Goal: Task Accomplishment & Management: Use online tool/utility

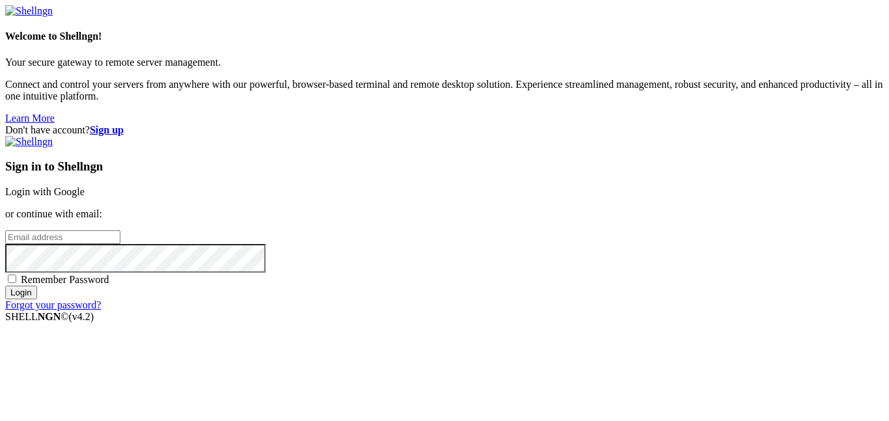
click at [120, 230] on input "email" at bounding box center [62, 237] width 115 height 14
type input "[EMAIL_ADDRESS][DOMAIN_NAME]"
click at [5, 286] on input "Login" at bounding box center [21, 293] width 32 height 14
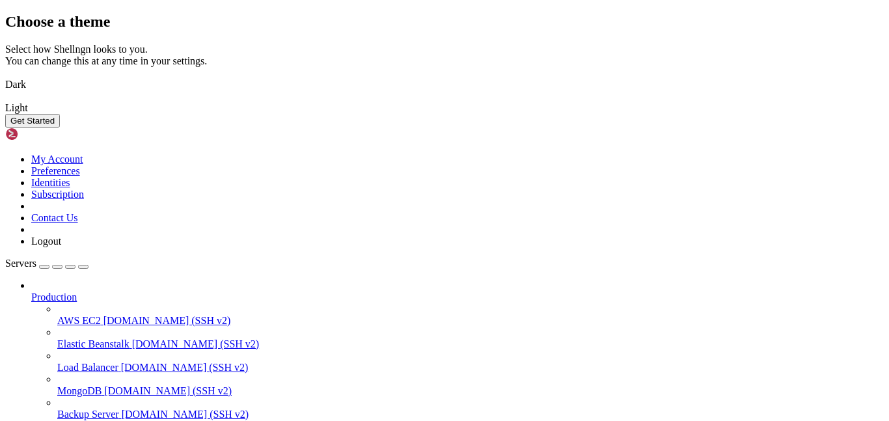
click at [348, 90] on link "Dark" at bounding box center [444, 85] width 879 height 12
click at [60, 128] on button "Get Started" at bounding box center [32, 121] width 55 height 14
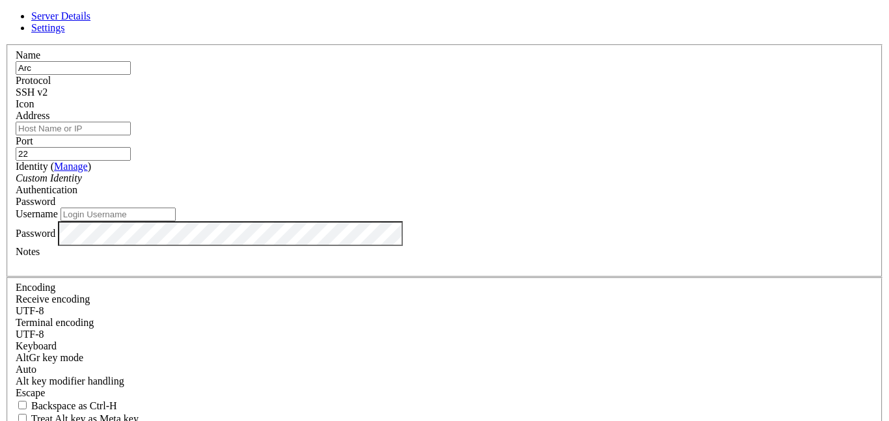
type input "Arch"
type input "p"
type input "PC"
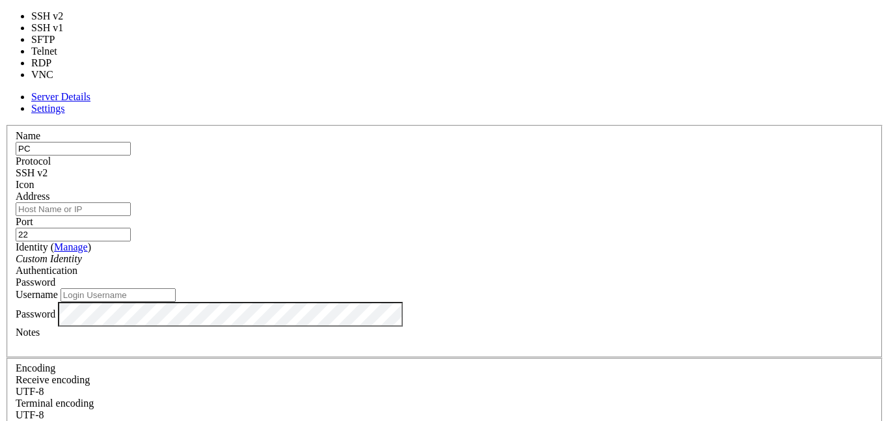
click at [48, 167] on span "SSH v2" at bounding box center [32, 172] width 32 height 11
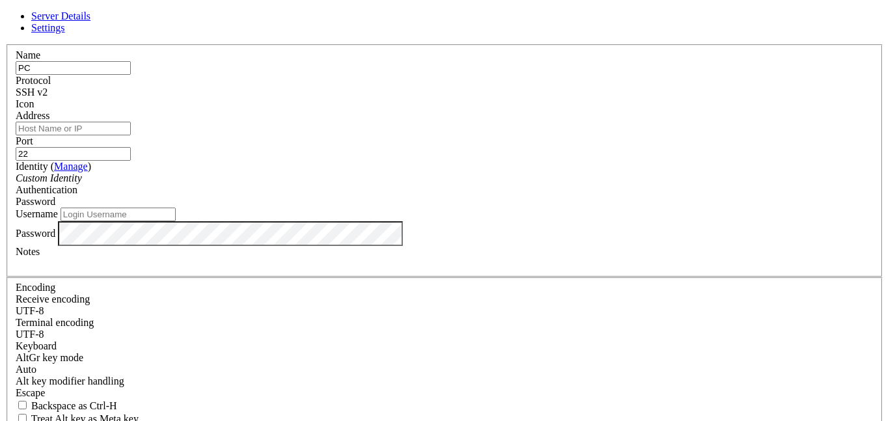
click at [48, 89] on span "SSH v2" at bounding box center [32, 92] width 32 height 11
click at [16, 110] on span at bounding box center [16, 110] width 0 height 0
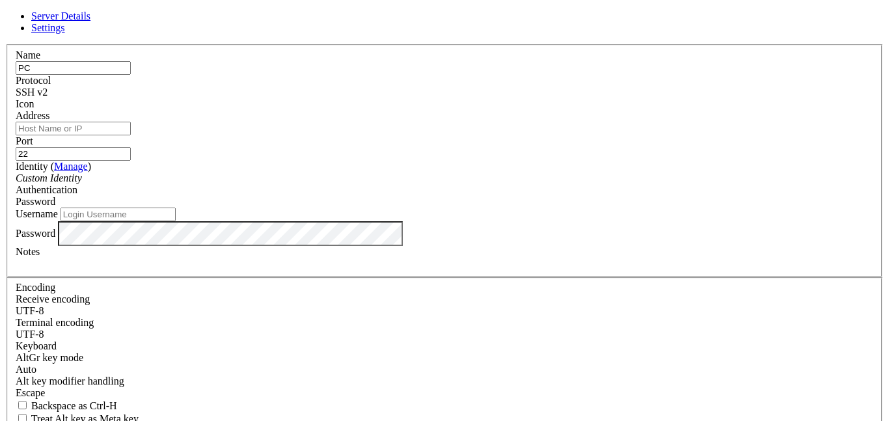
click at [131, 135] on input "Address" at bounding box center [73, 129] width 115 height 14
type input "archgalaxy"
click at [176, 221] on input "Username" at bounding box center [118, 215] width 115 height 14
type input "rohan"
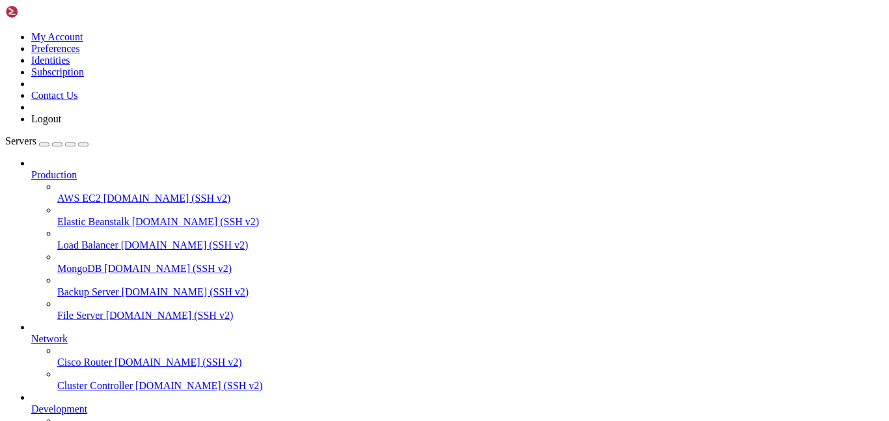
scroll to position [104, 0]
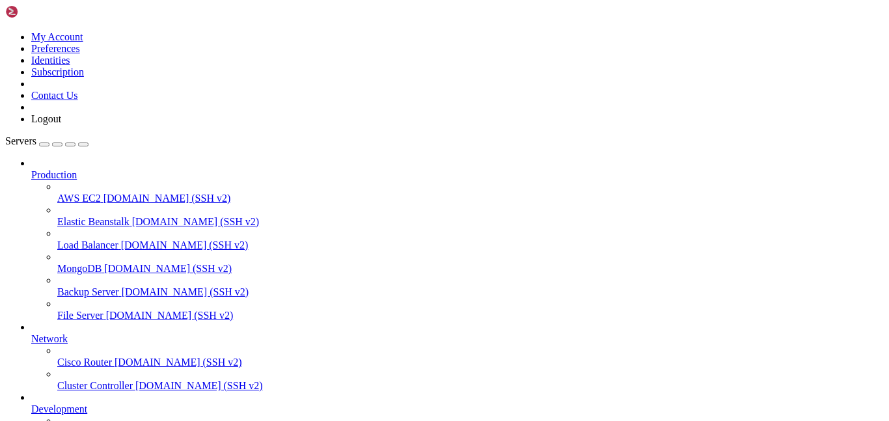
scroll to position [0, 0]
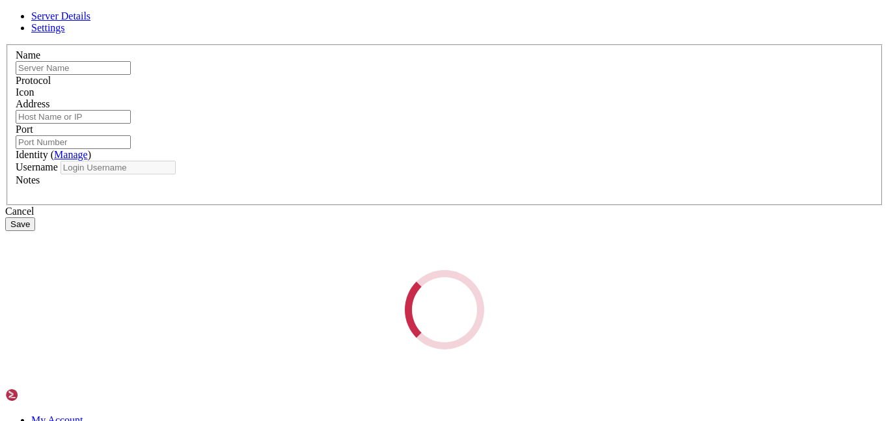
type input "PC"
type input "archgalaxy"
type input "22"
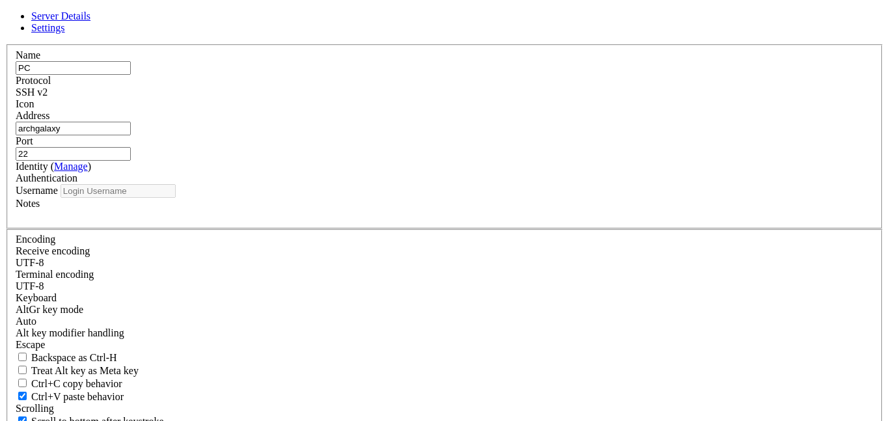
type input "rohan"
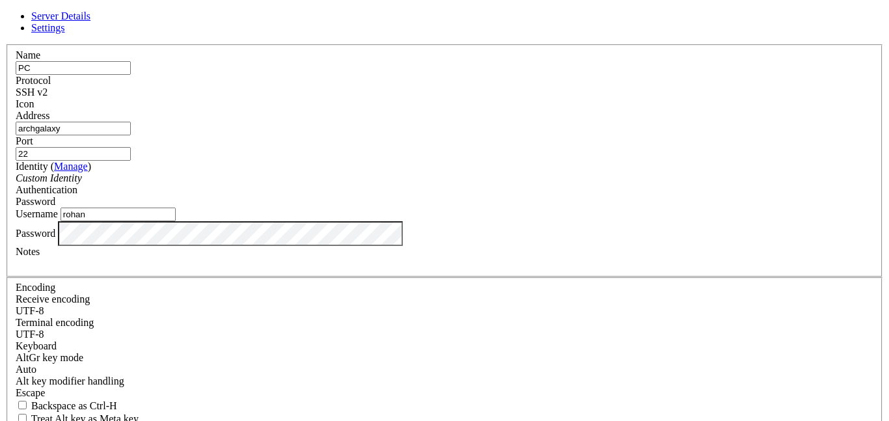
click at [65, 33] on span "Settings" at bounding box center [48, 27] width 34 height 11
click at [90, 21] on span "Server Details" at bounding box center [60, 15] width 59 height 11
click at [131, 135] on input "archgalaxy" at bounding box center [73, 129] width 115 height 14
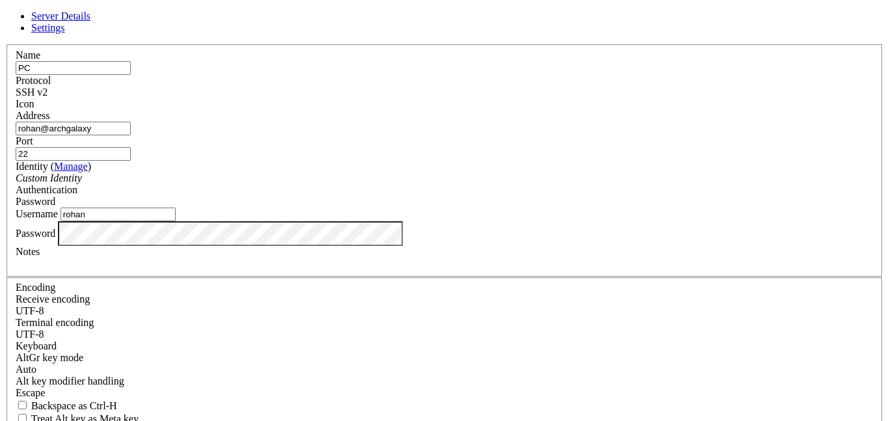
type input "rohan@archgalaxy"
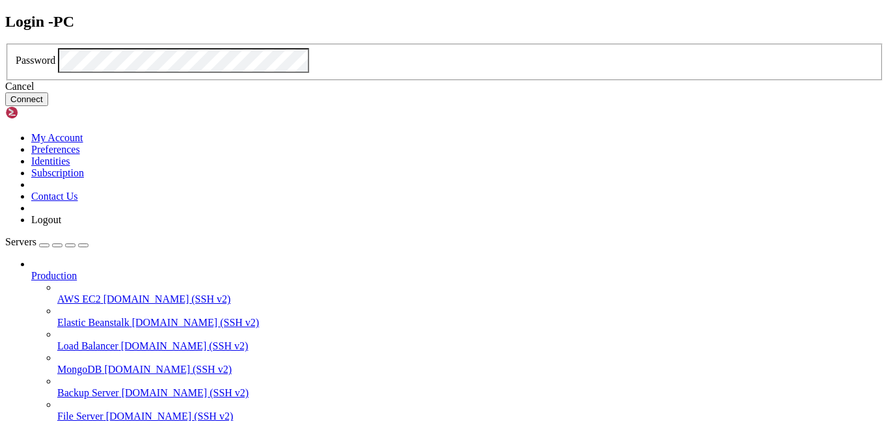
click button "Connect" at bounding box center [26, 99] width 43 height 14
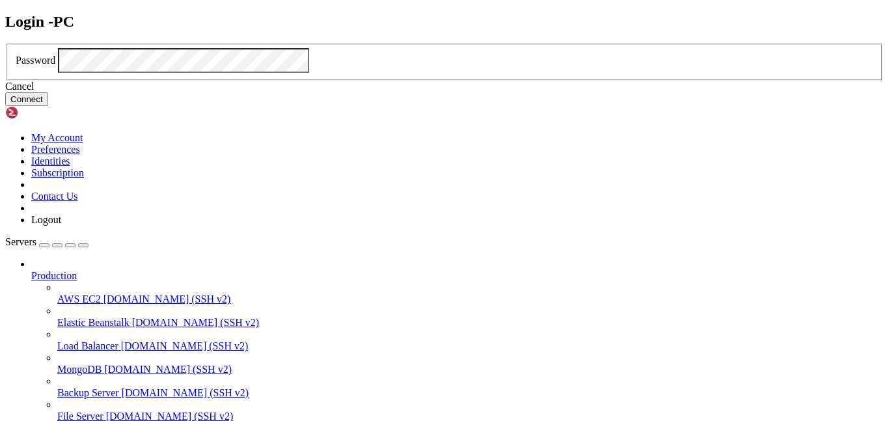
click button "Connect" at bounding box center [26, 99] width 43 height 14
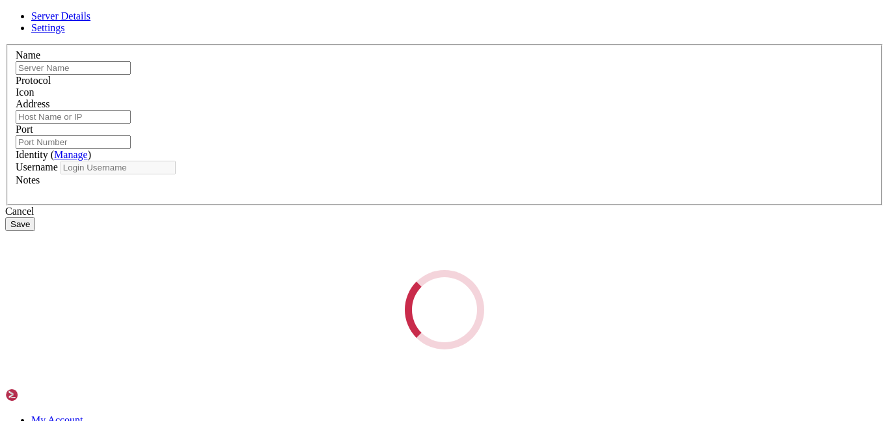
type input "PC"
type input "rohan@archgalaxy"
type input "22"
type input "rohan"
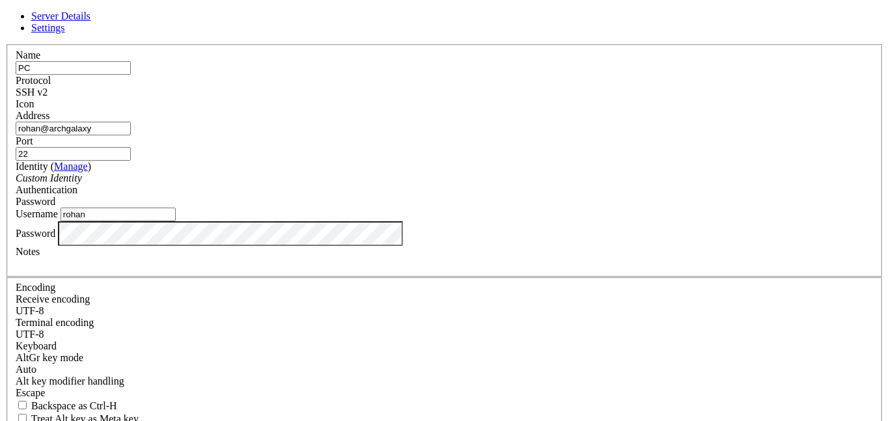
click at [131, 135] on input "rohan@archgalaxy" at bounding box center [73, 129] width 115 height 14
type input "rohan@192.168.1.220"
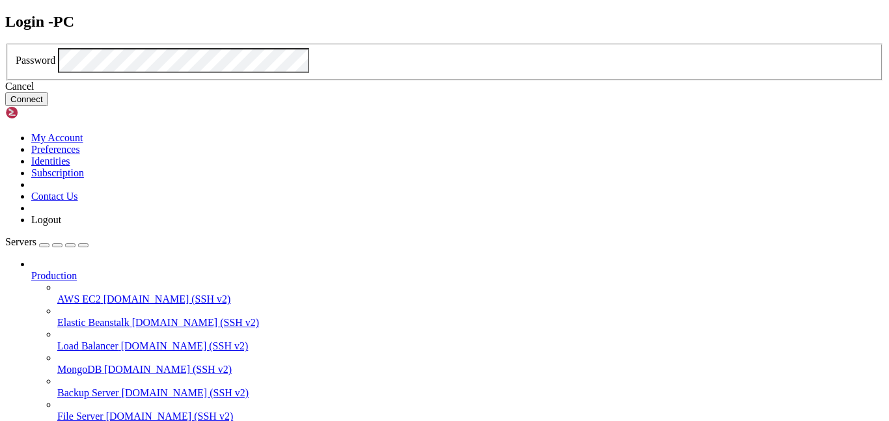
click button "Connect" at bounding box center [26, 99] width 43 height 14
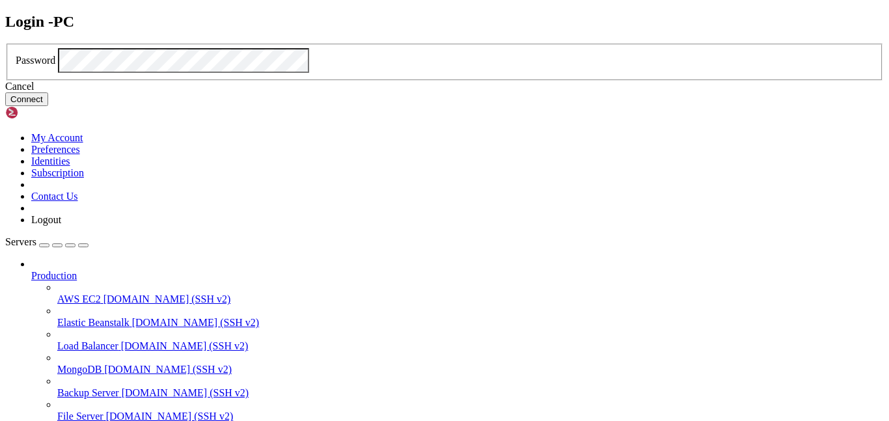
click button "Connect" at bounding box center [26, 99] width 43 height 14
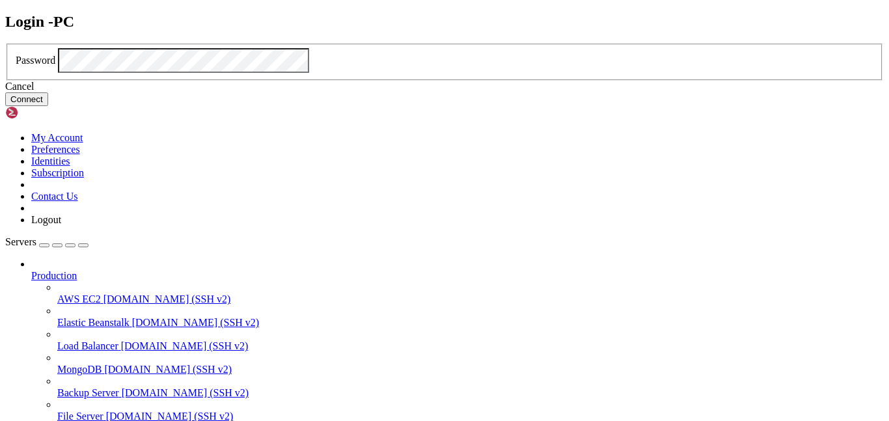
click button "Connect" at bounding box center [26, 99] width 43 height 14
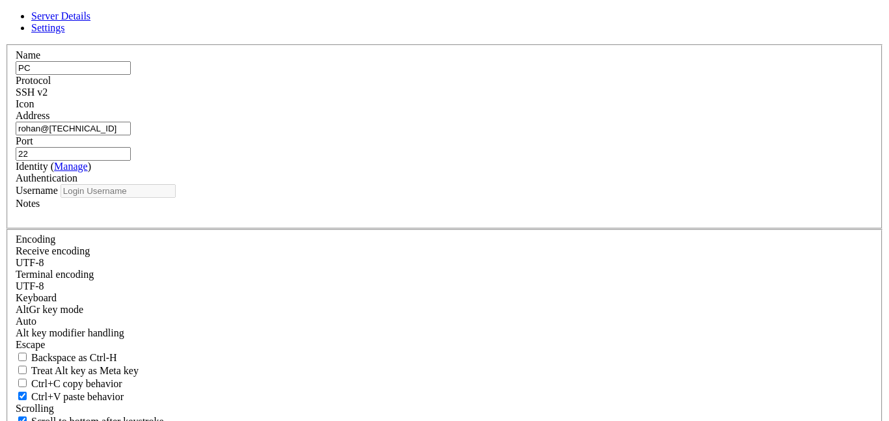
type input "rohan"
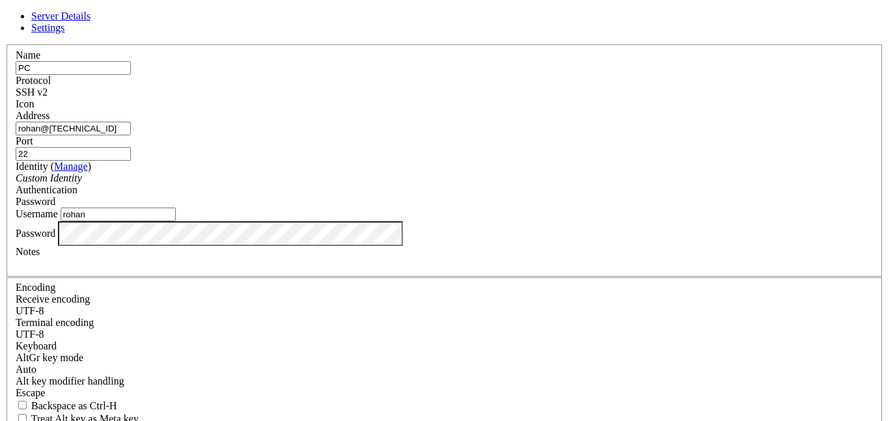
click at [538, 196] on div "Password" at bounding box center [445, 202] width 858 height 12
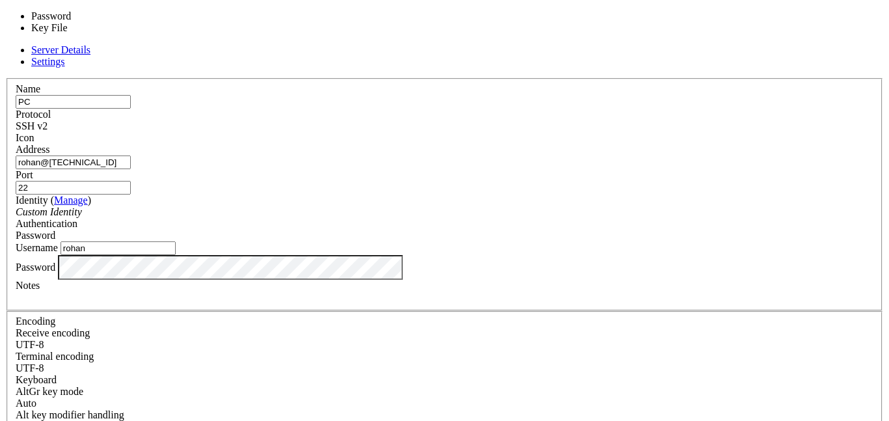
click at [537, 230] on div "Password" at bounding box center [445, 236] width 858 height 12
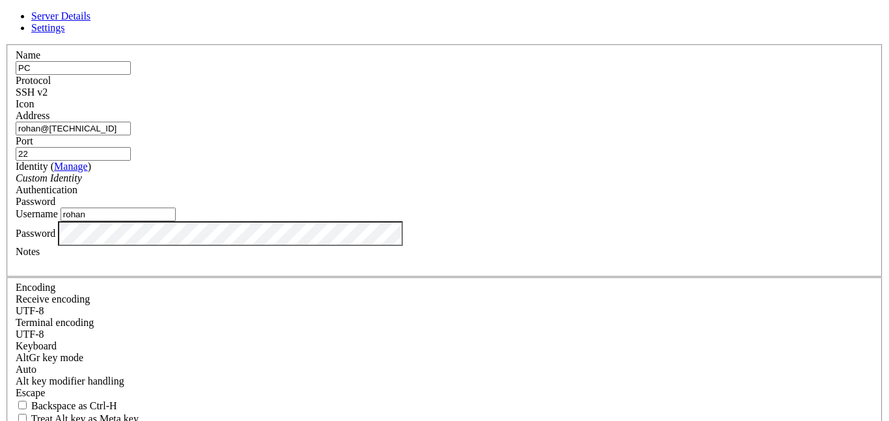
click at [176, 221] on input "rohan" at bounding box center [118, 215] width 115 height 14
click at [65, 33] on link "Settings" at bounding box center [48, 27] width 34 height 11
click at [90, 21] on span "Server Details" at bounding box center [60, 15] width 59 height 11
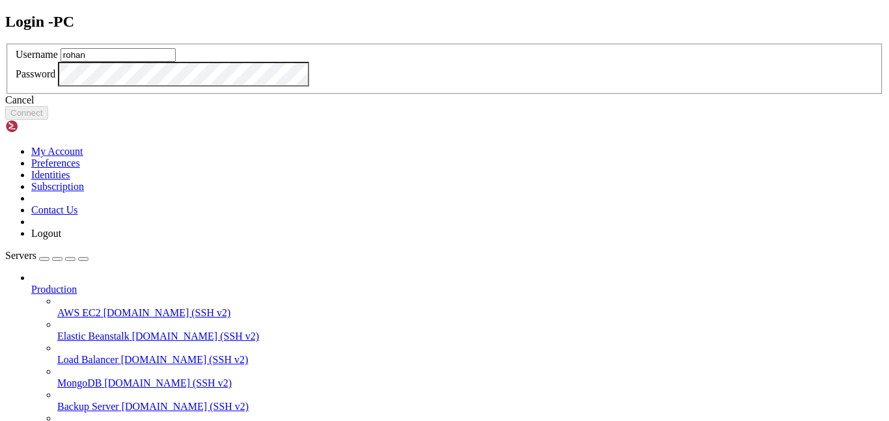
type input "rohan"
click at [48, 120] on button "Connect" at bounding box center [26, 113] width 43 height 14
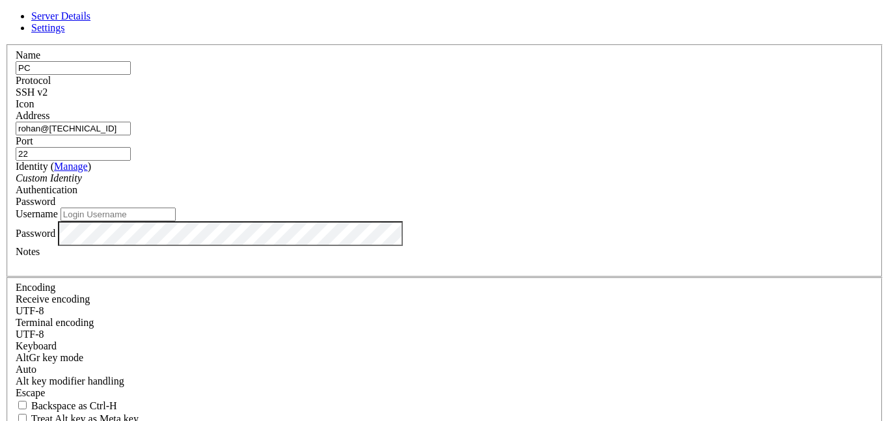
click at [131, 147] on input "22" at bounding box center [73, 154] width 115 height 14
click at [565, 196] on div "Password" at bounding box center [445, 202] width 858 height 12
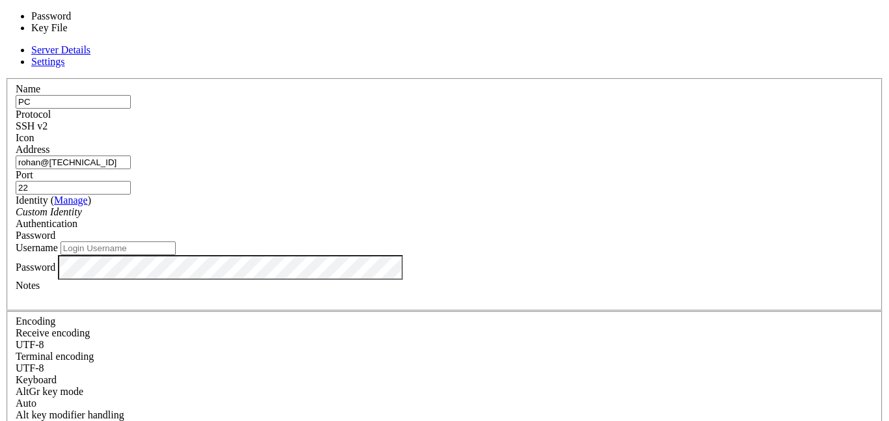
click at [568, 230] on div "Password" at bounding box center [445, 236] width 858 height 12
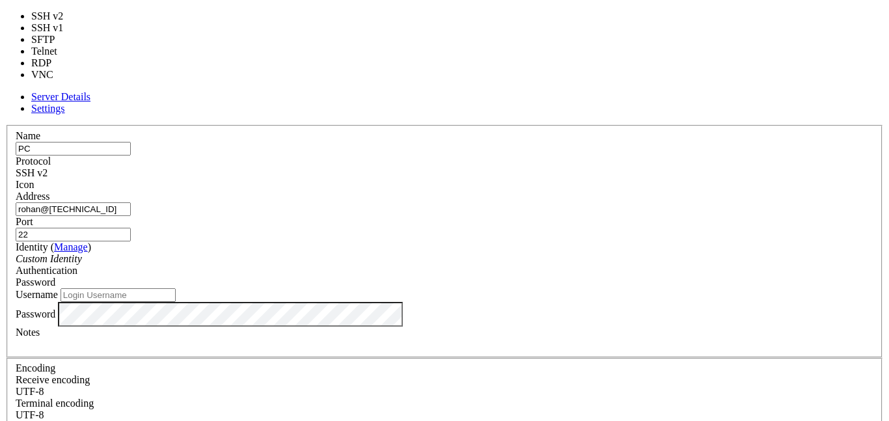
click at [48, 167] on span "SSH v2" at bounding box center [32, 172] width 32 height 11
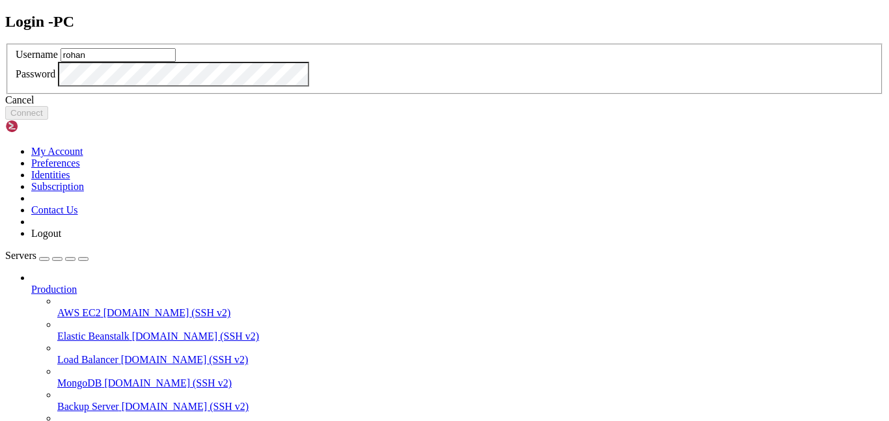
type input "rohan"
click button "Connect" at bounding box center [26, 113] width 43 height 14
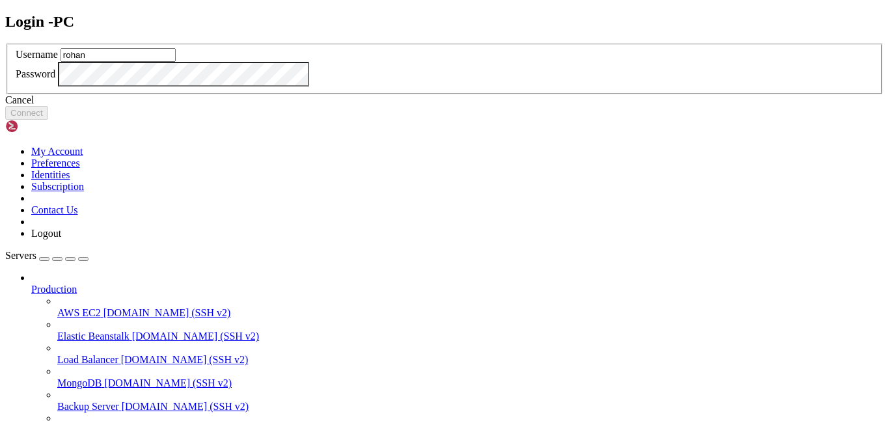
type input "rohan"
click button "Connect" at bounding box center [26, 113] width 43 height 14
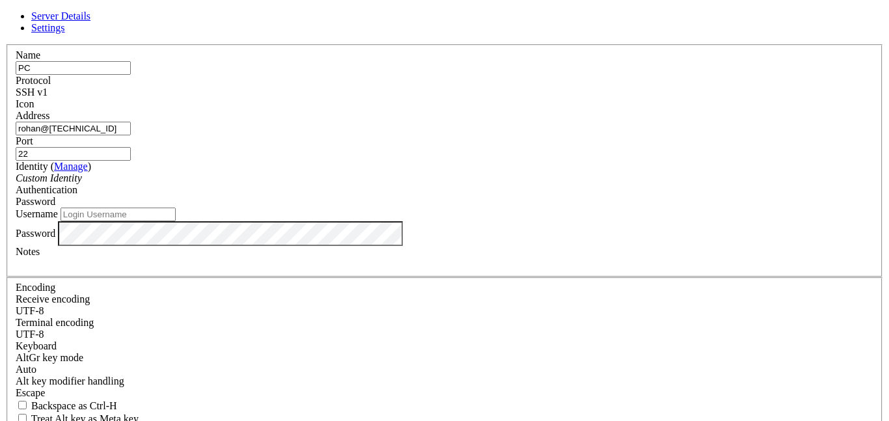
click at [131, 135] on input "rohan@192.168.1.220" at bounding box center [73, 129] width 115 height 14
type input "[TECHNICAL_ID]"
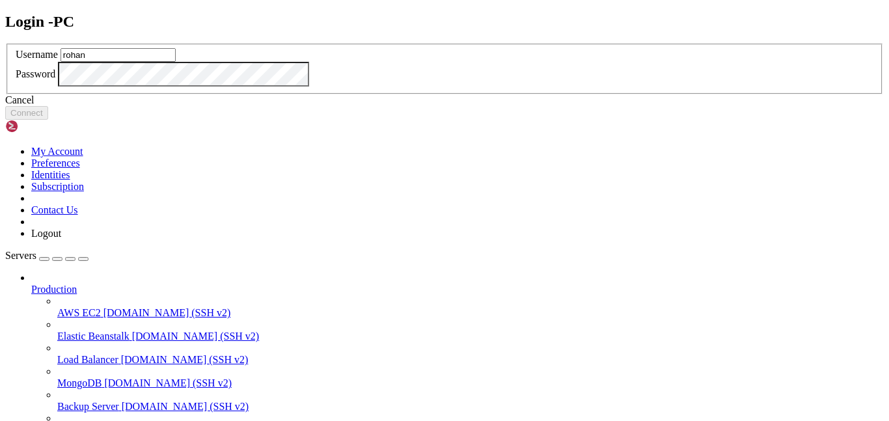
type input "rohan"
click button "Connect" at bounding box center [26, 113] width 43 height 14
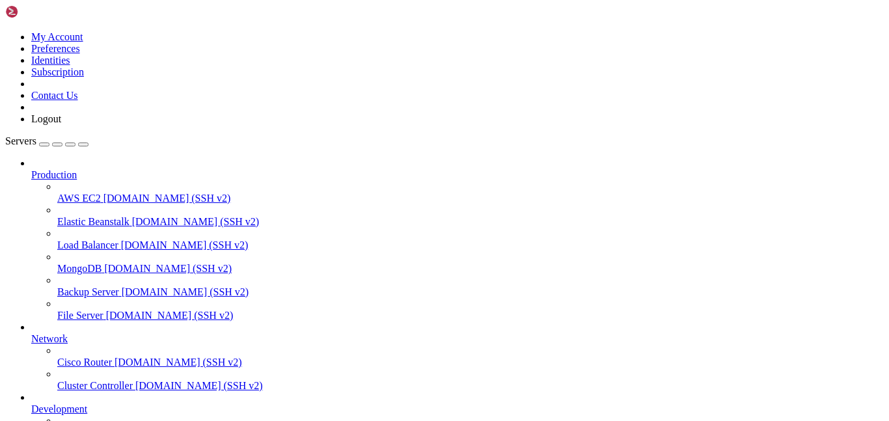
scroll to position [139, 0]
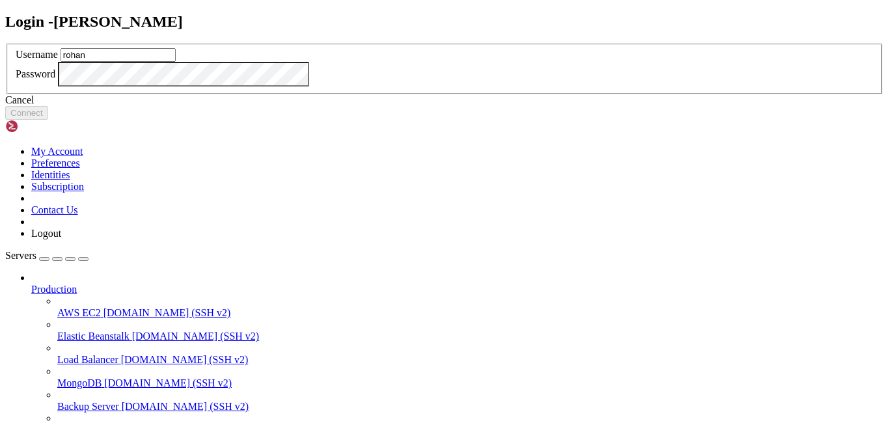
type input "rohan"
click button "Connect" at bounding box center [26, 113] width 43 height 14
